Goal: Task Accomplishment & Management: Complete application form

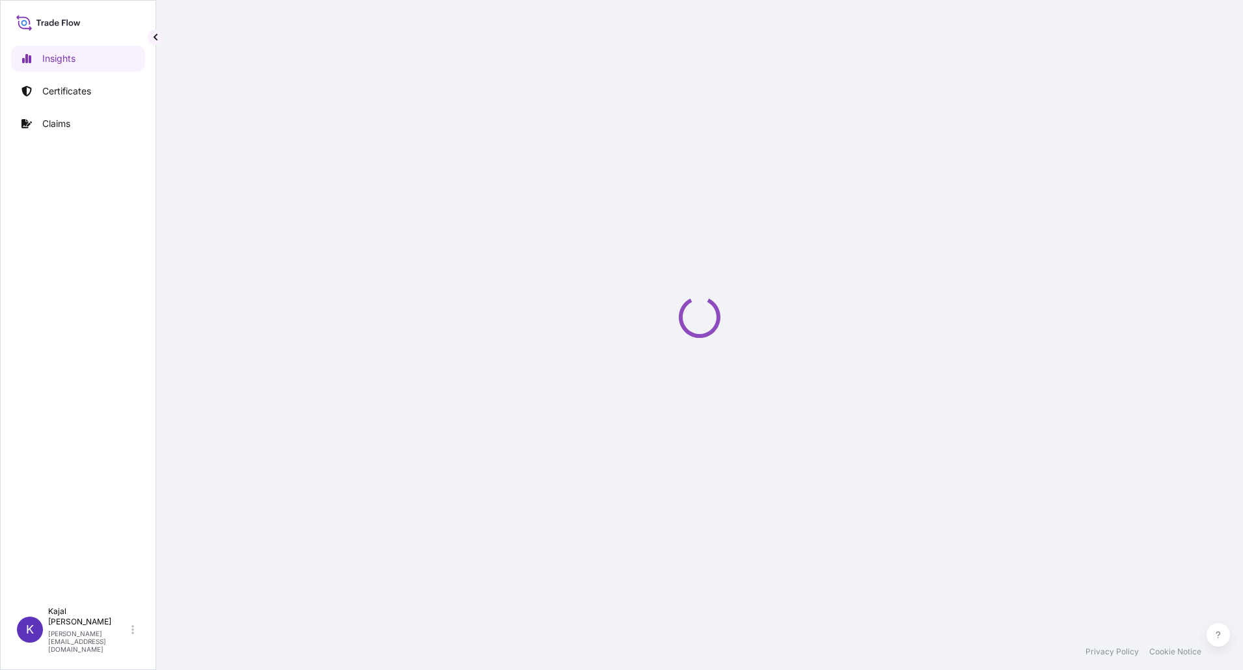
select select "2025"
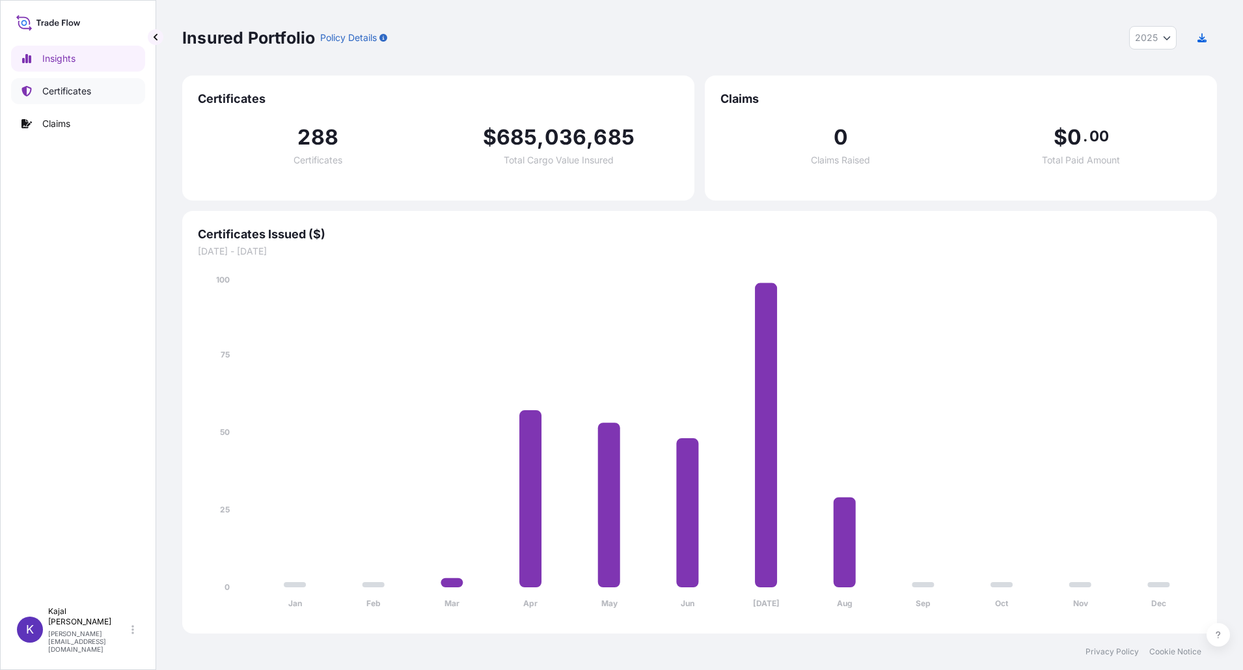
click at [75, 89] on p "Certificates" at bounding box center [66, 91] width 49 height 13
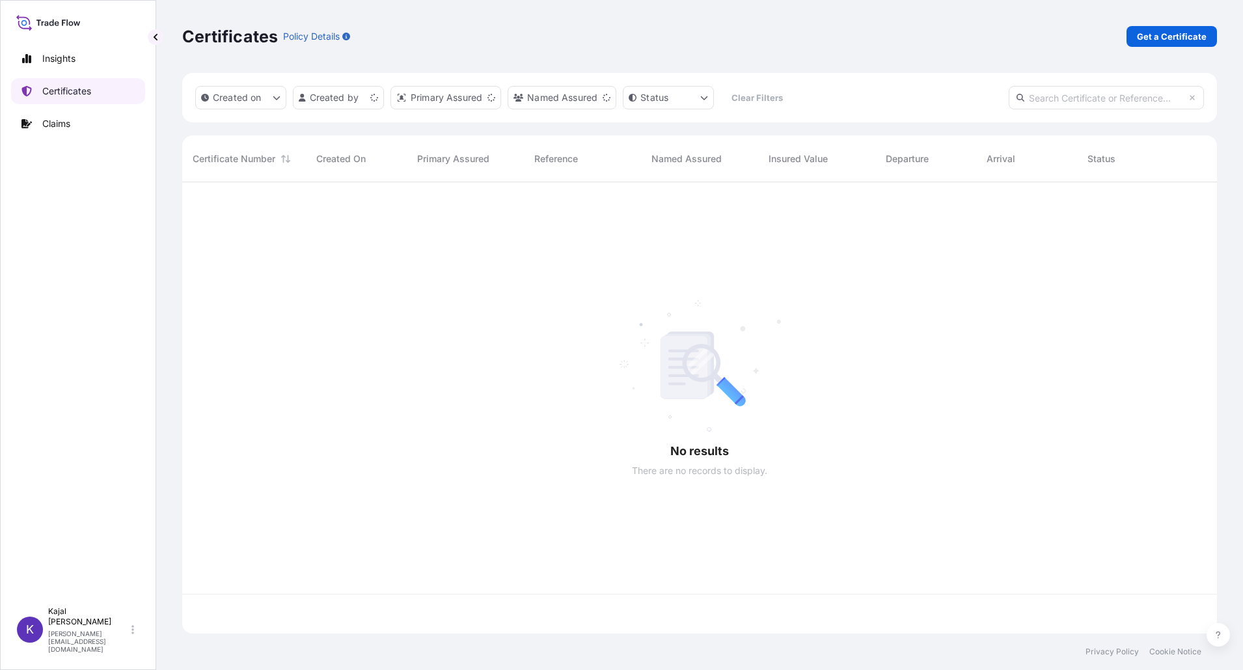
scroll to position [448, 1025]
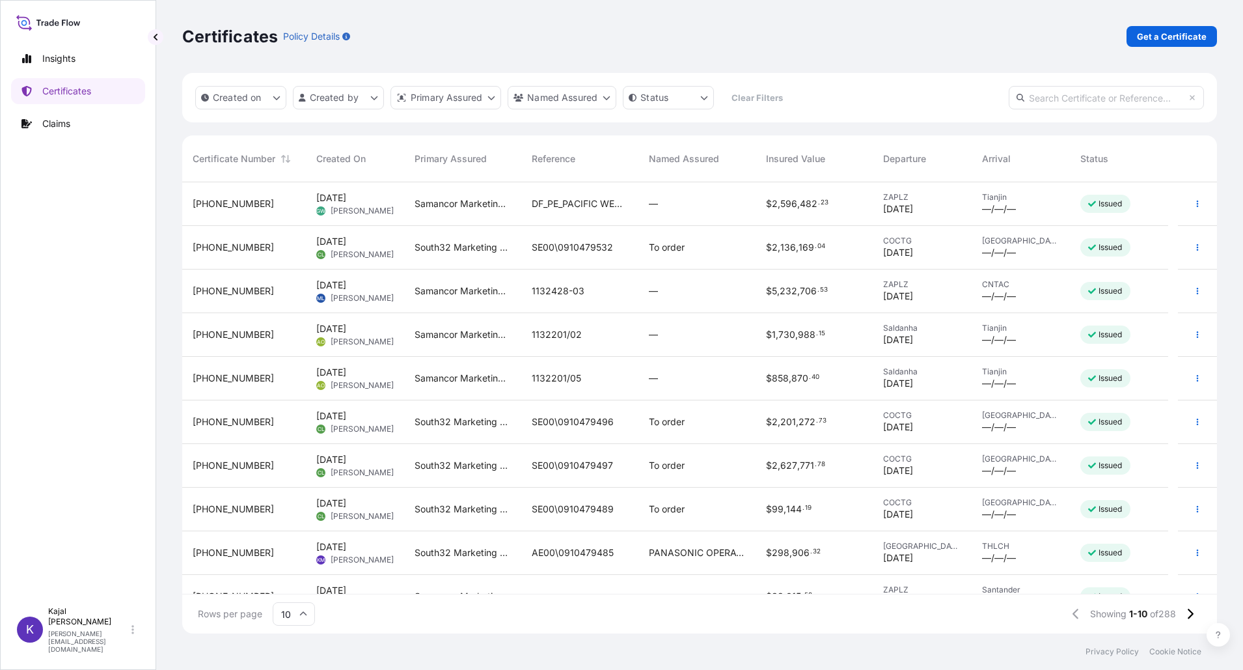
click at [1058, 98] on input "text" at bounding box center [1106, 97] width 195 height 23
paste input "[PHONE_NUMBER]"
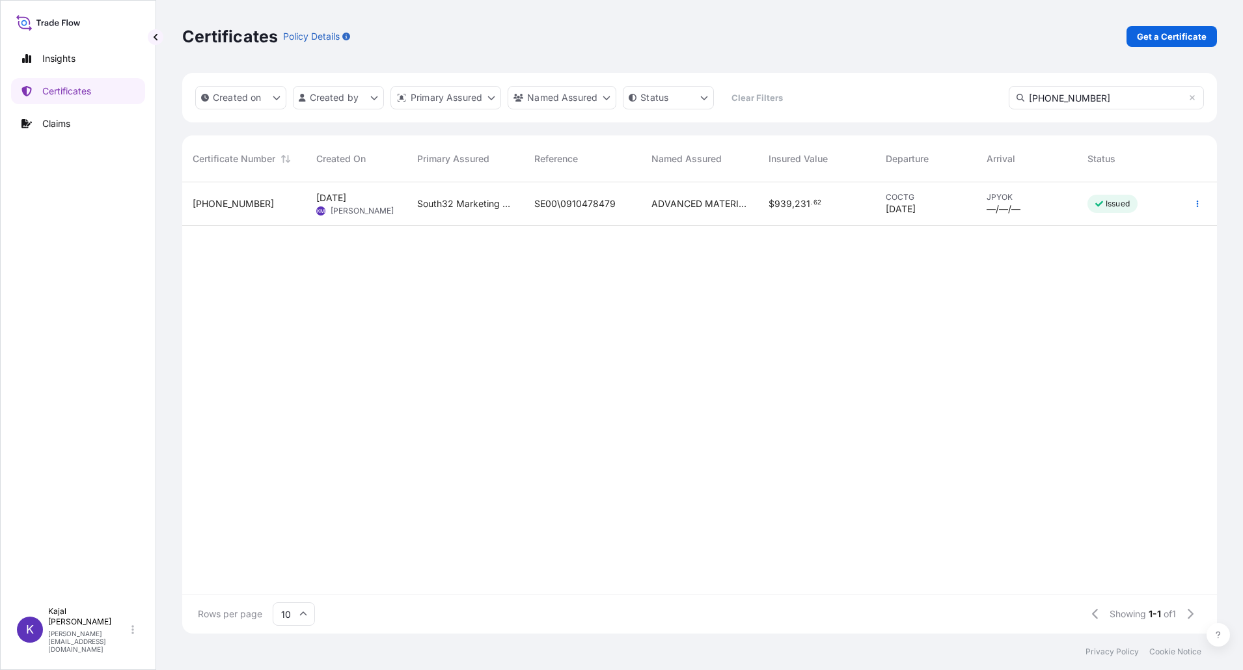
type input "[PHONE_NUMBER]"
click at [217, 202] on span "[PHONE_NUMBER]" at bounding box center [233, 203] width 81 height 13
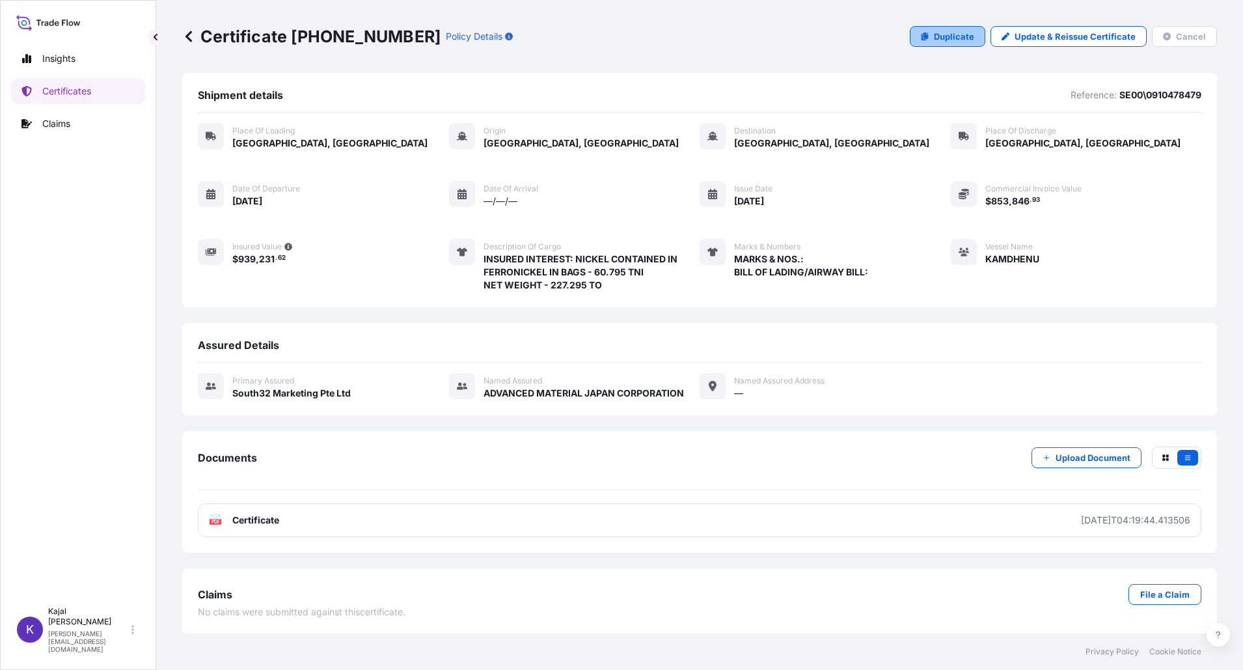
click at [945, 36] on p "Duplicate" at bounding box center [954, 36] width 40 height 13
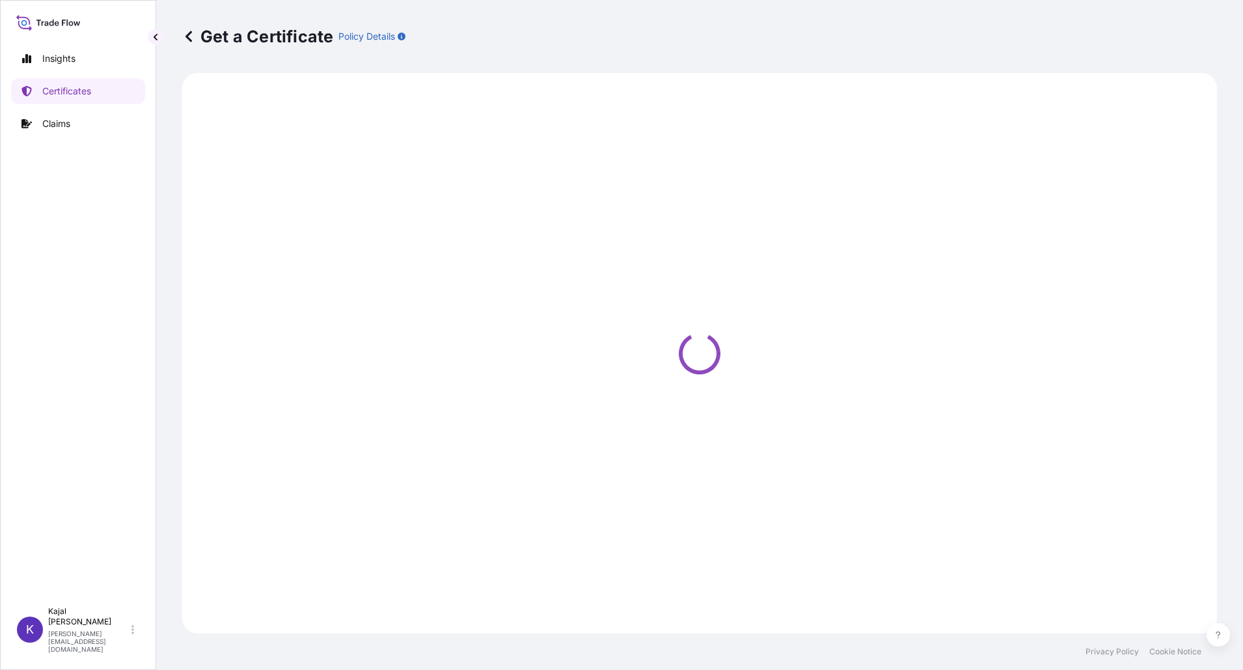
select select "Road / [GEOGRAPHIC_DATA]"
select select "Sea"
select select "Road / [GEOGRAPHIC_DATA]"
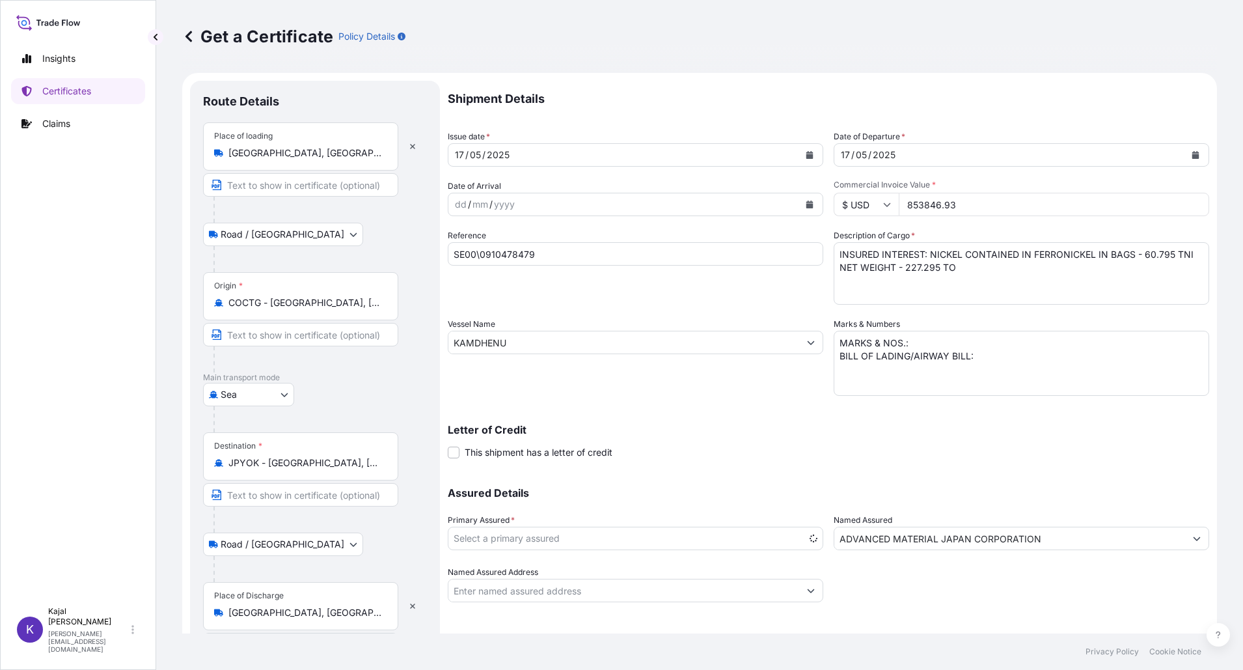
select select "31709"
click at [806, 153] on icon "Calendar" at bounding box center [809, 155] width 7 height 8
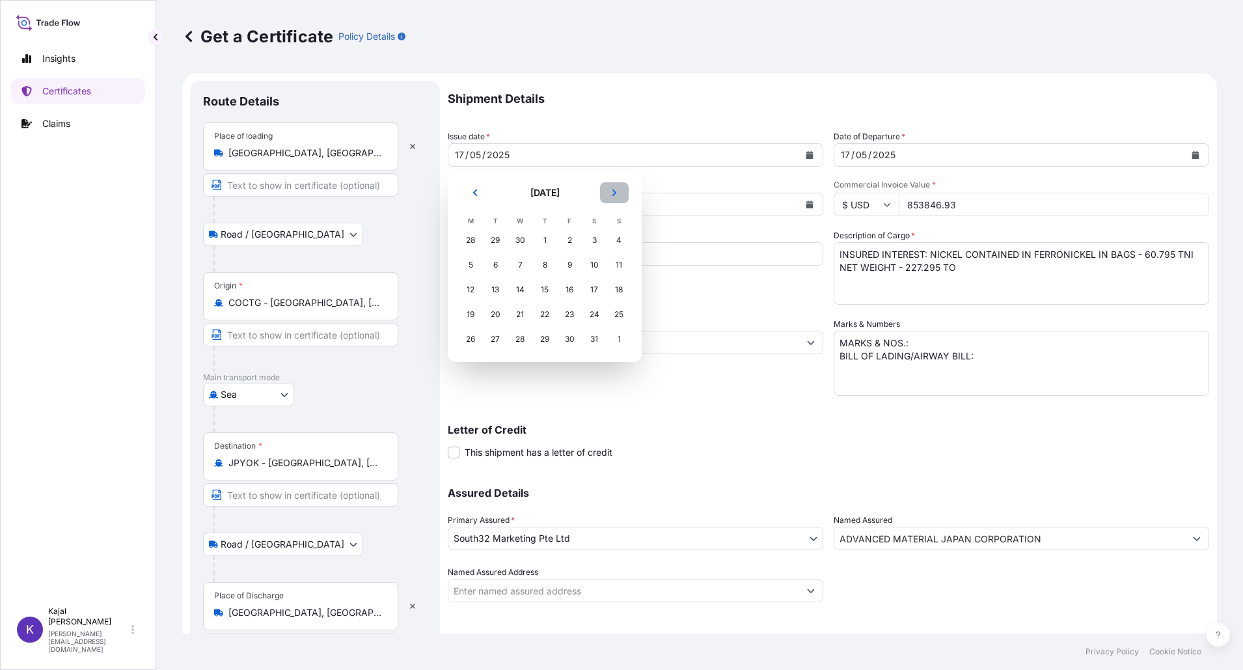
click at [612, 191] on icon "Next" at bounding box center [615, 193] width 8 height 8
click at [593, 289] on div "16" at bounding box center [594, 289] width 23 height 23
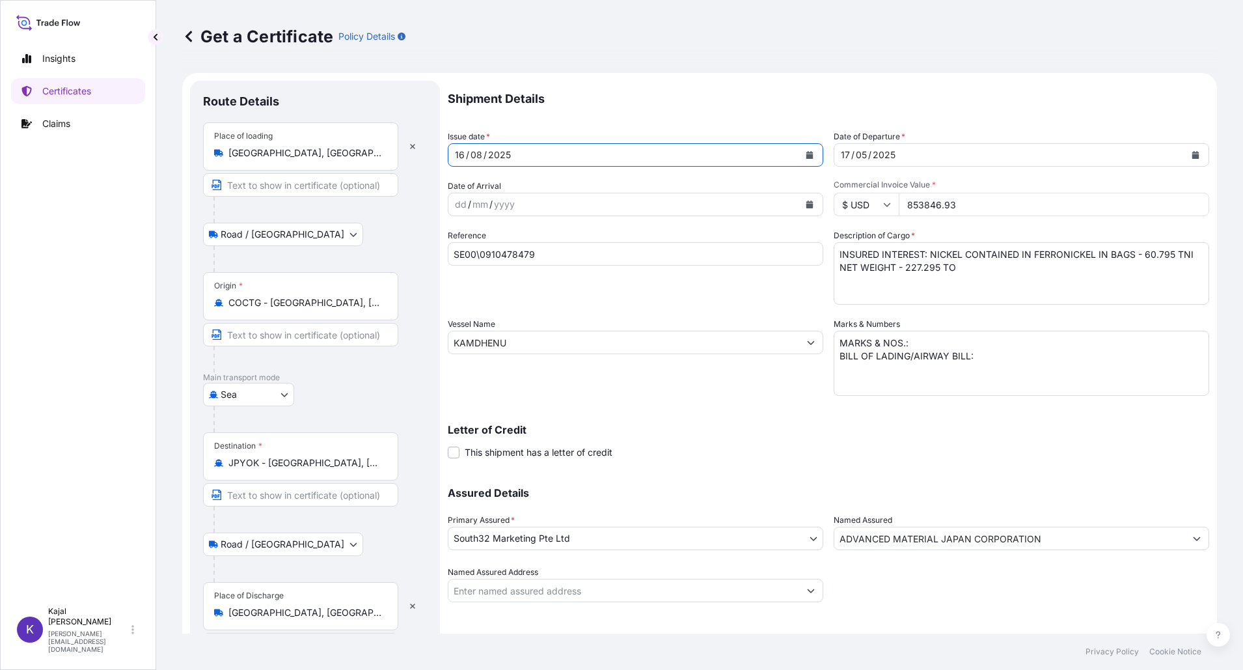
click at [1192, 154] on icon "Calendar" at bounding box center [1196, 155] width 8 height 8
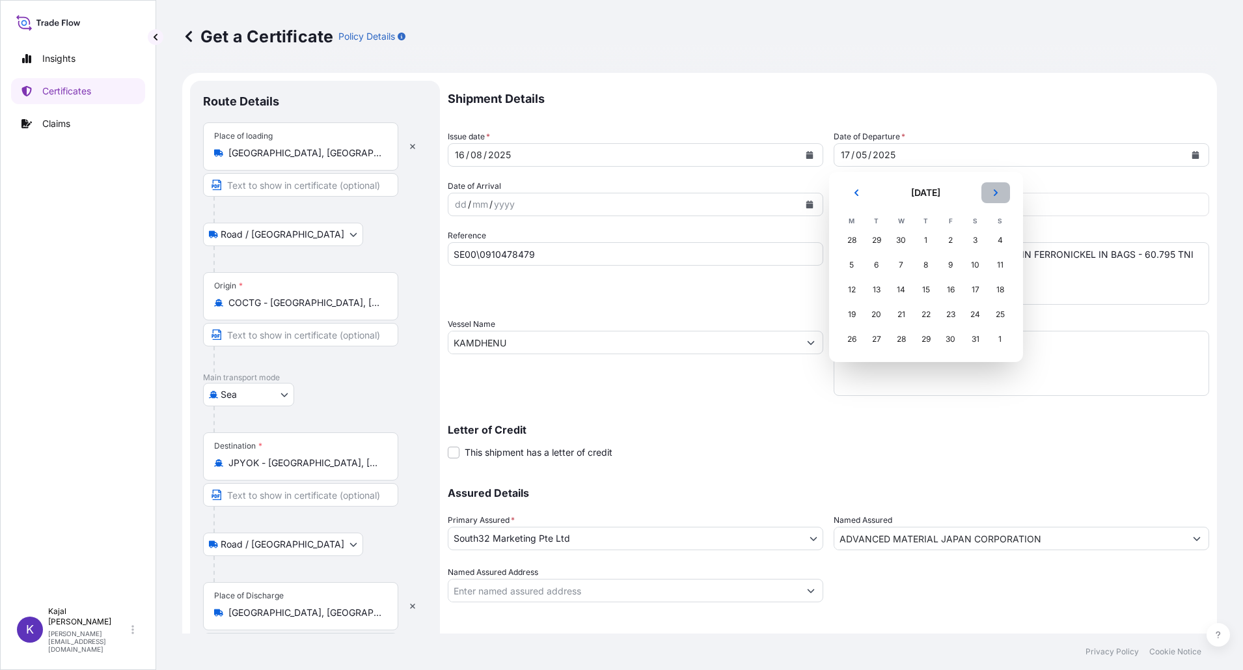
click at [995, 193] on icon "Next" at bounding box center [996, 193] width 8 height 8
click at [974, 286] on div "16" at bounding box center [975, 289] width 23 height 23
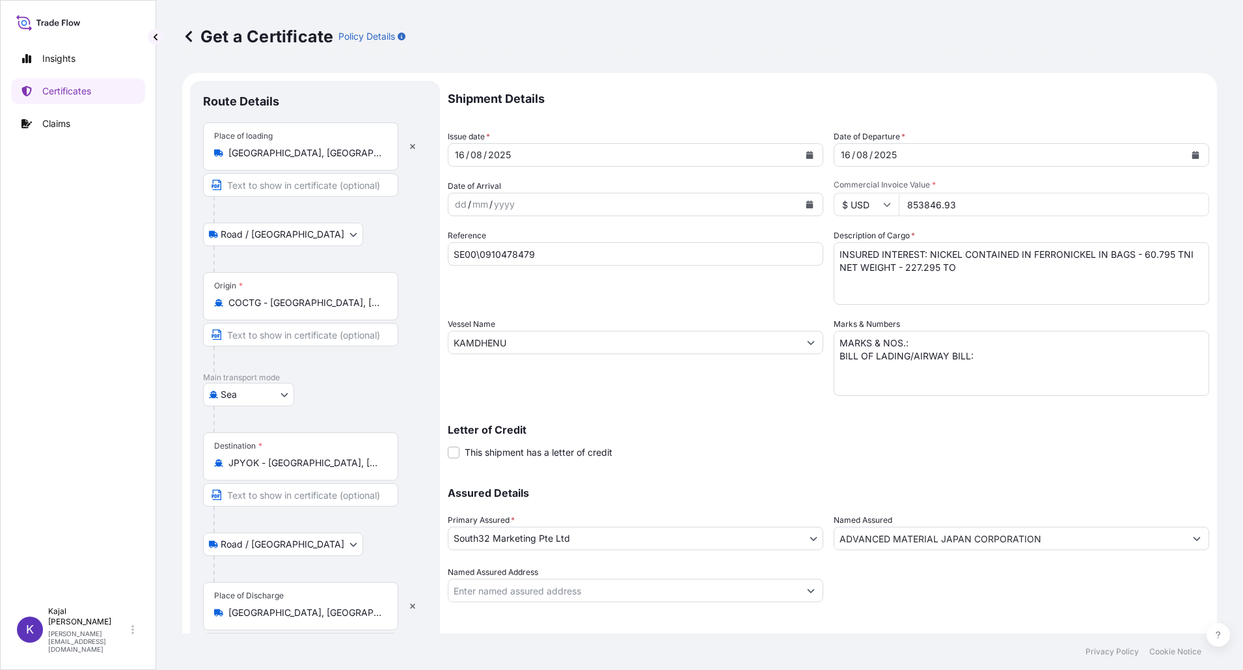
drag, startPoint x: 901, startPoint y: 206, endPoint x: 1065, endPoint y: 205, distance: 163.4
click at [1066, 204] on input "853846.93" at bounding box center [1054, 204] width 310 height 23
type input "805102.15"
click at [638, 396] on div "Shipment Details Issue date * [DATE] Date of Departure * [DATE] Date of Arrival…" at bounding box center [829, 341] width 762 height 521
click at [535, 252] on input "SE00\0910478479" at bounding box center [636, 253] width 376 height 23
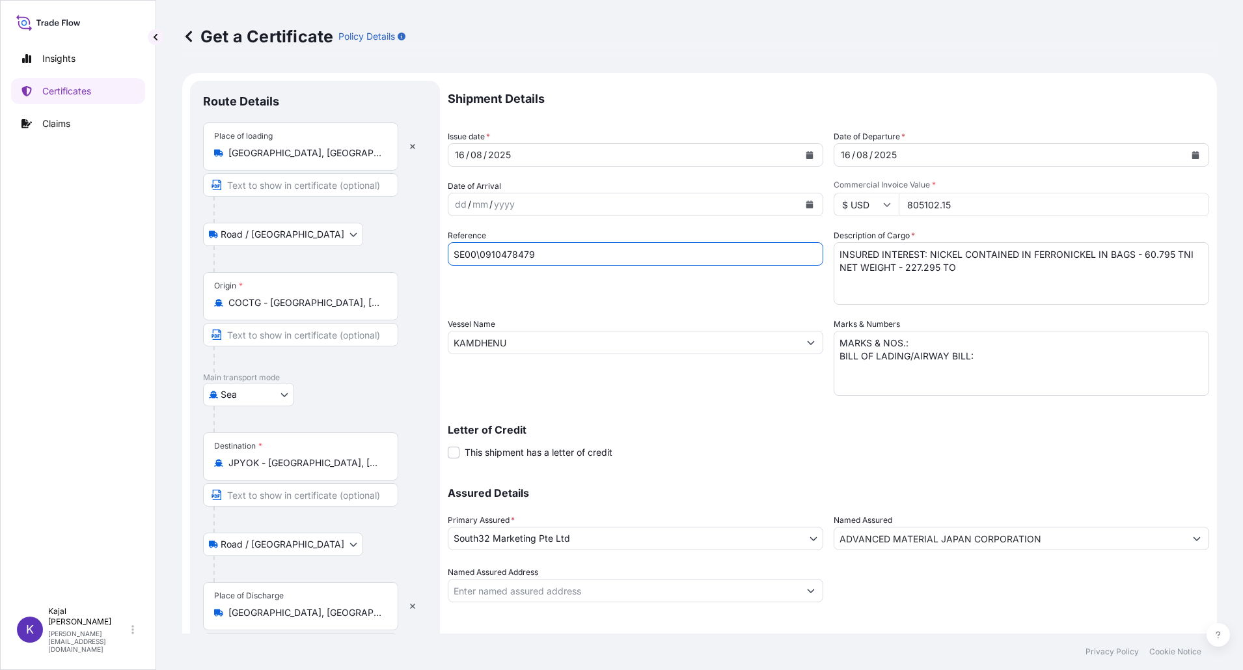
drag, startPoint x: 518, startPoint y: 254, endPoint x: 474, endPoint y: 256, distance: 43.7
click at [442, 253] on form "Route Details Place of loading [GEOGRAPHIC_DATA], [GEOGRAPHIC_DATA], [GEOGRAPHI…" at bounding box center [699, 375] width 1035 height 604
paste input "9535"
type input "SE00\0910479535"
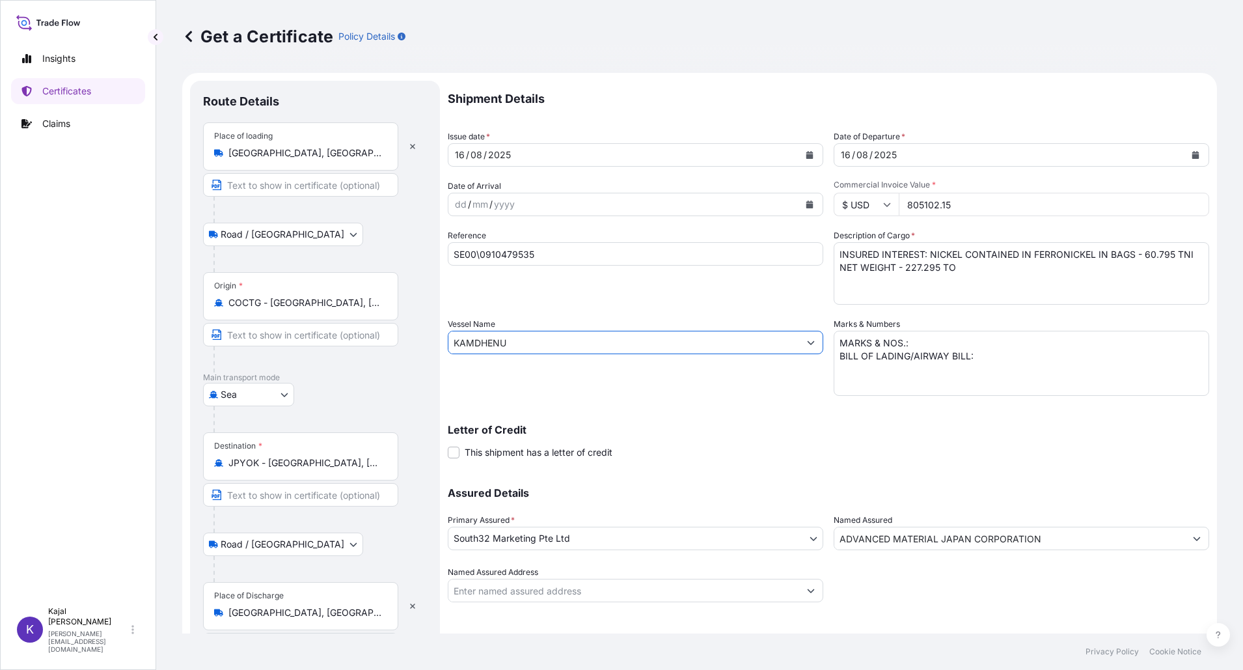
drag, startPoint x: 508, startPoint y: 340, endPoint x: 357, endPoint y: 346, distance: 151.1
click at [357, 346] on form "Route Details Place of loading [GEOGRAPHIC_DATA], [GEOGRAPHIC_DATA], [GEOGRAPHI…" at bounding box center [699, 375] width 1035 height 604
type input "o"
click at [516, 340] on input "ORONICO" at bounding box center [623, 342] width 351 height 23
drag, startPoint x: 399, startPoint y: 346, endPoint x: 384, endPoint y: 347, distance: 15.0
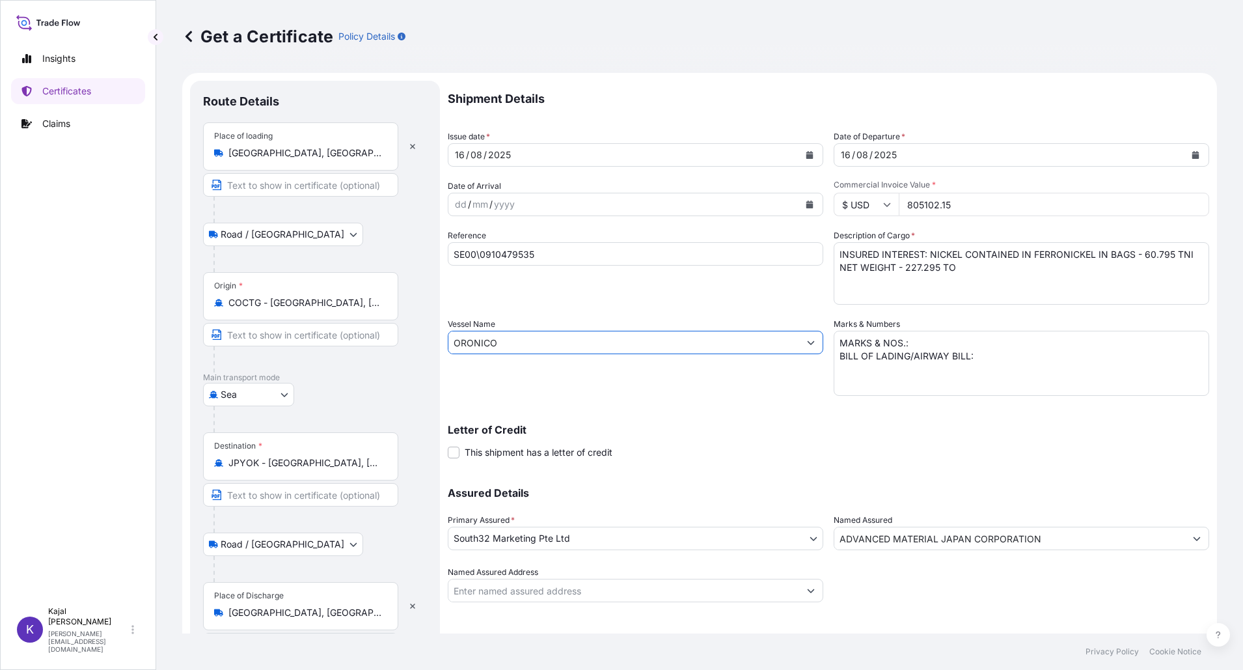
click at [384, 347] on form "Route Details Place of loading [GEOGRAPHIC_DATA], [GEOGRAPHIC_DATA], [GEOGRAPHI…" at bounding box center [699, 375] width 1035 height 604
click at [510, 346] on input "ORONICO" at bounding box center [623, 342] width 351 height 23
drag, startPoint x: 414, startPoint y: 342, endPoint x: 405, endPoint y: 342, distance: 8.5
click at [406, 342] on form "Route Details Place of loading [GEOGRAPHIC_DATA], [GEOGRAPHIC_DATA], [GEOGRAPHI…" at bounding box center [699, 375] width 1035 height 604
paste input "INOCO 25031W"
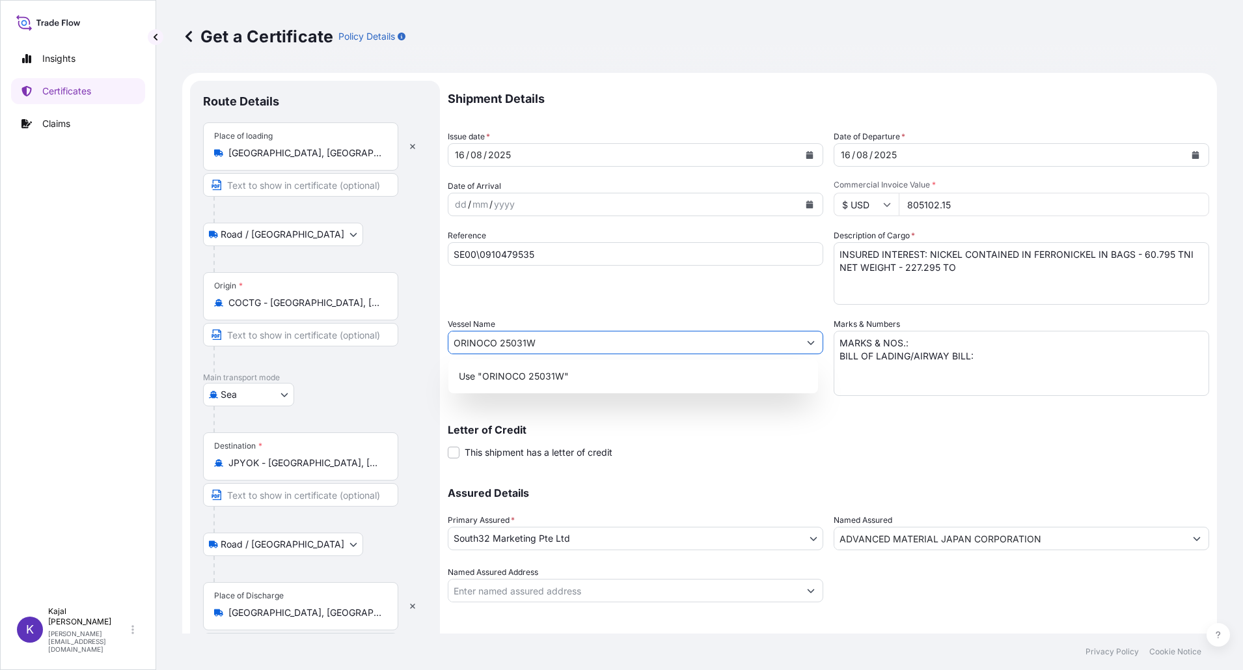
type input "ORINOCO 25031W"
click at [692, 420] on div "Letter of Credit This shipment has a letter of credit Letter of credit * Letter…" at bounding box center [829, 434] width 762 height 50
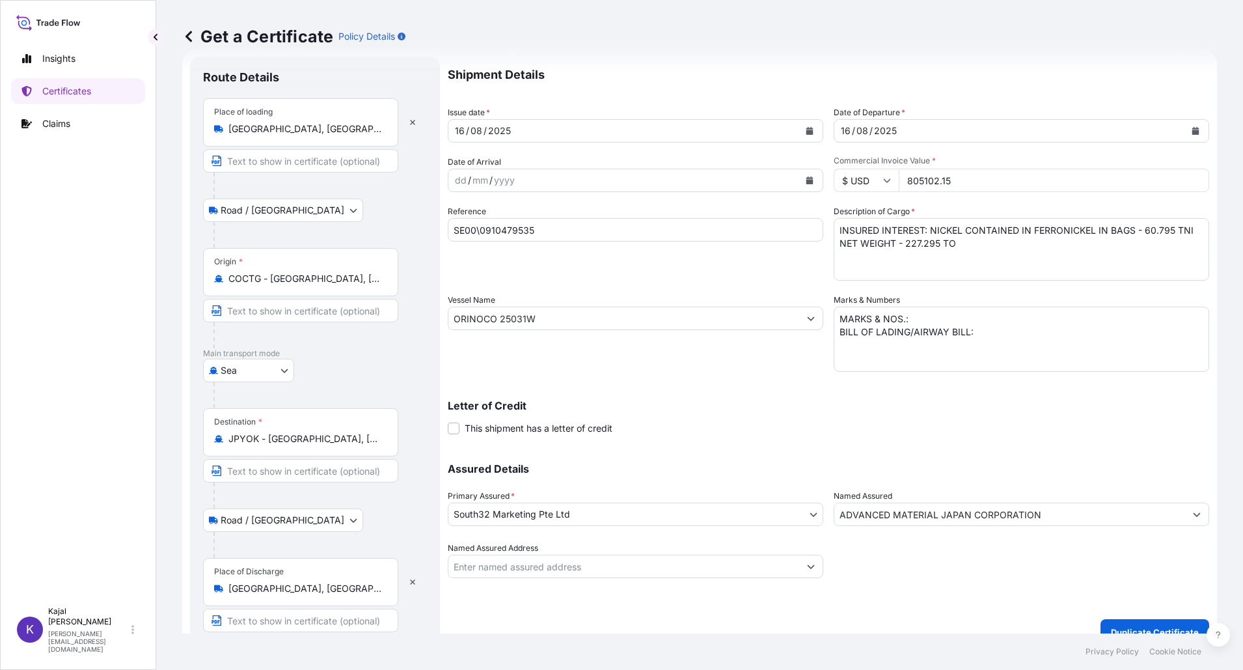
scroll to position [44, 0]
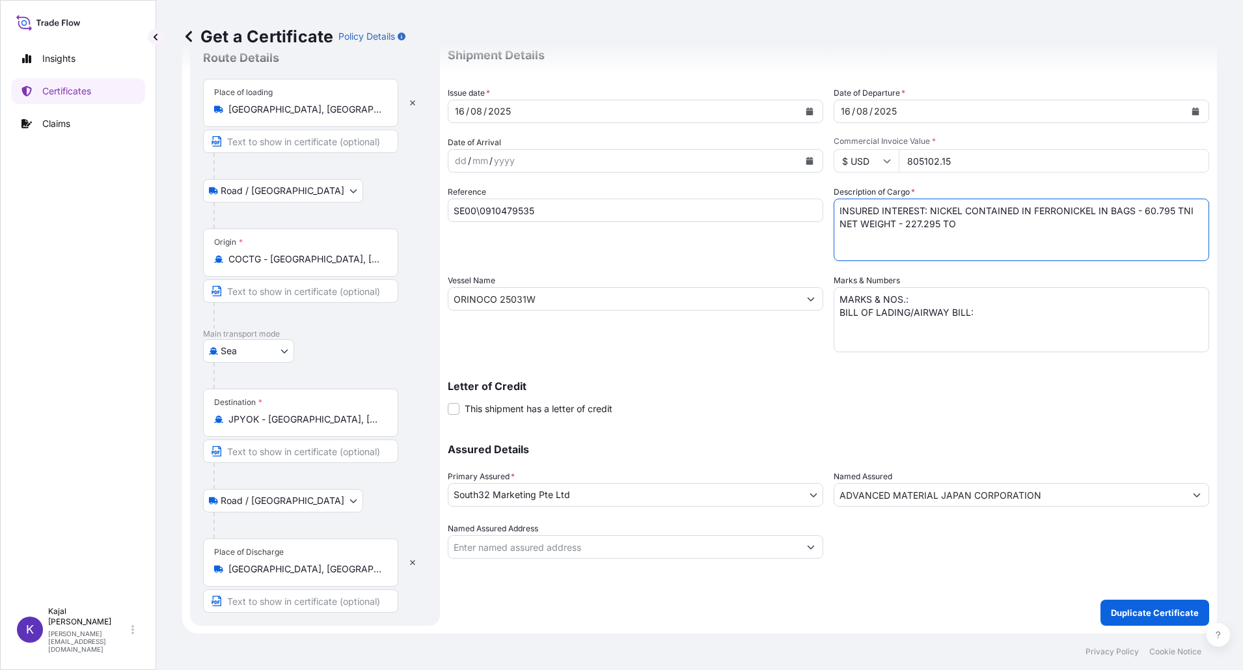
click at [1138, 211] on textarea "INSURED INTEREST: NICKEL CONTAINED IN FERRONICKEL IN BAGS - 60.795 TNI NET WEIG…" at bounding box center [1022, 230] width 376 height 62
click at [907, 224] on textarea "INSURED INTEREST: NICKEL CONTAINED IN FERRONICKEL IN BAGS - 60.795 TNI NET WEIG…" at bounding box center [1022, 230] width 376 height 62
type textarea "INSURED INTEREST: NICKEL CONTAINED IN FERRONICKEL IN BAGS - 59.673 TNI NET WEIG…"
click at [1154, 614] on p "Duplicate Certificate" at bounding box center [1155, 612] width 88 height 13
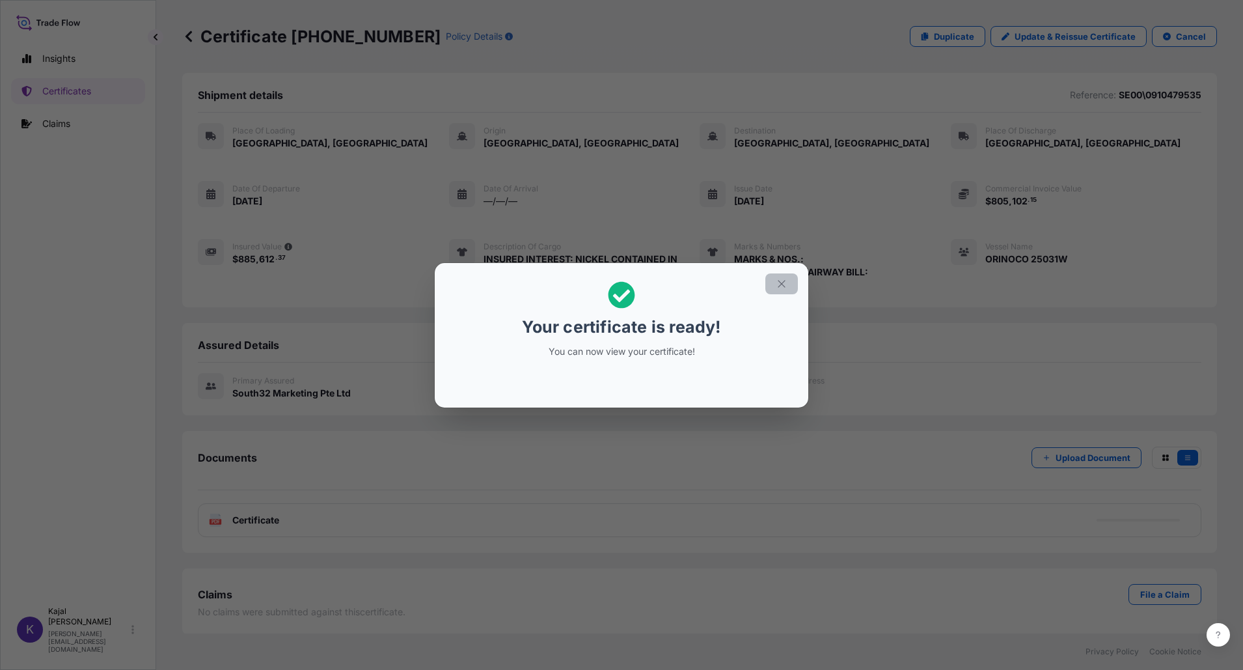
click at [786, 284] on icon "button" at bounding box center [782, 284] width 12 height 12
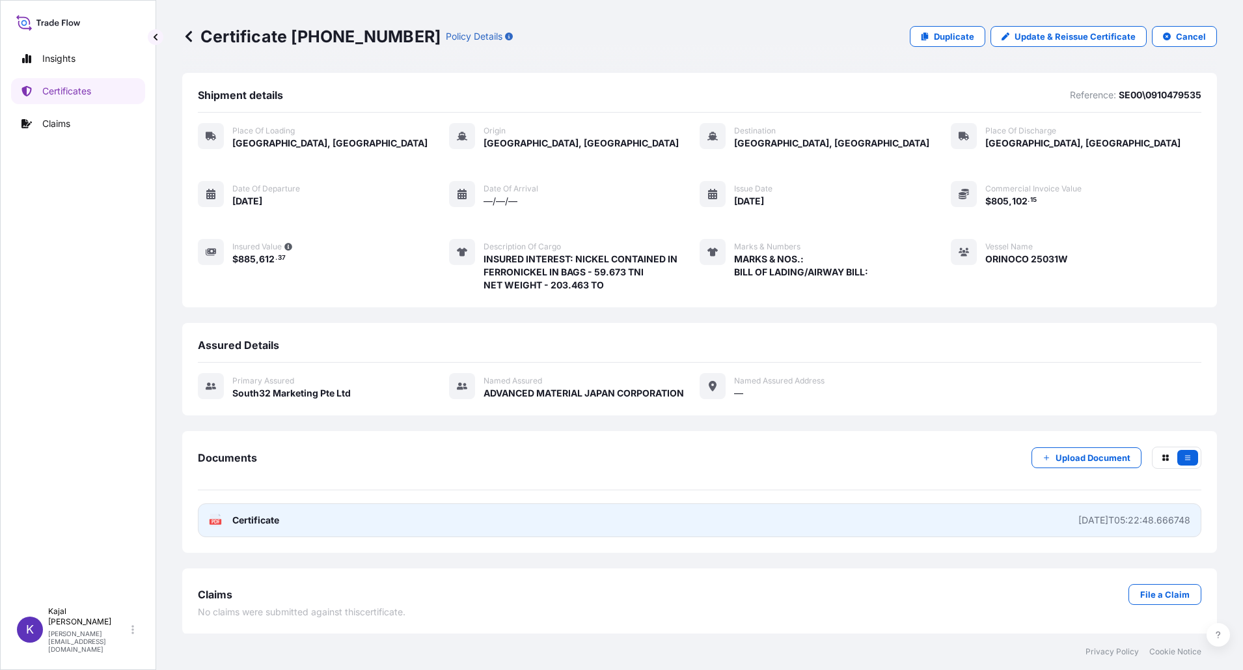
click at [256, 517] on span "Certificate" at bounding box center [255, 520] width 47 height 13
